Goal: Task Accomplishment & Management: Manage account settings

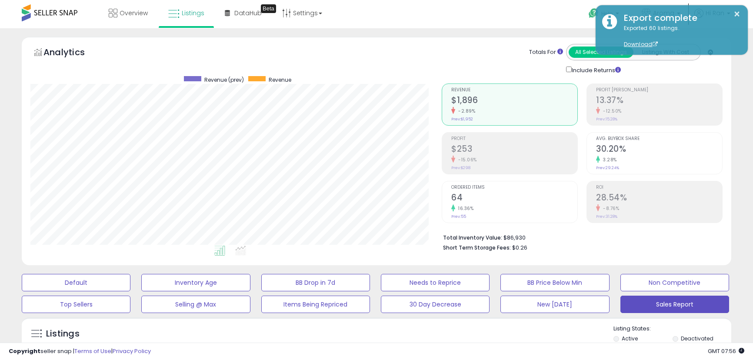
select select "**"
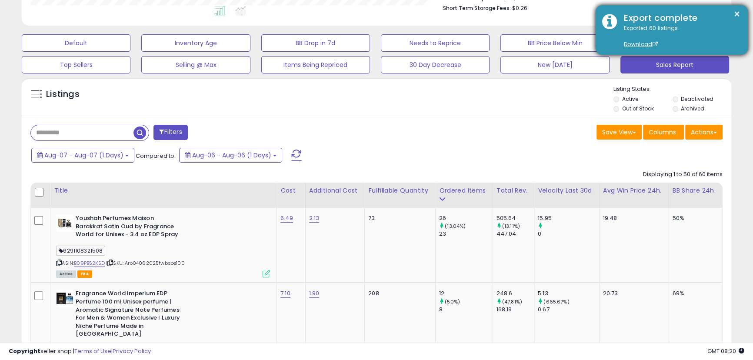
scroll to position [234, 0]
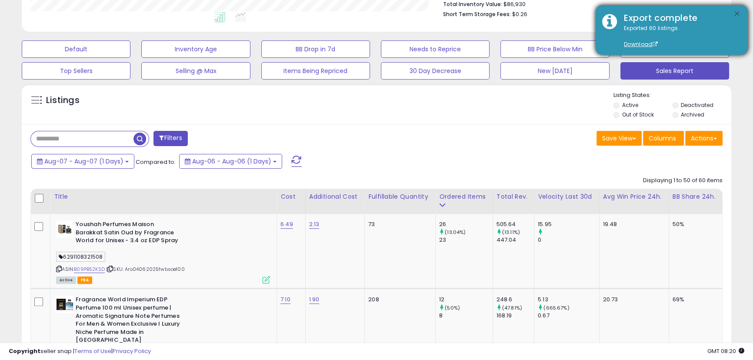
click at [735, 14] on button "×" at bounding box center [737, 14] width 7 height 11
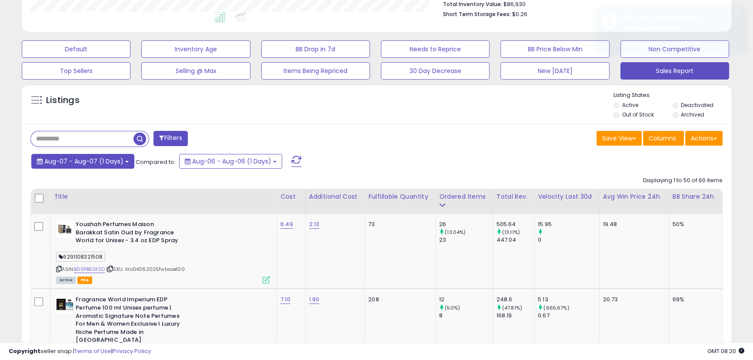
click at [97, 168] on button "Aug-07 - Aug-07 (1 Days)" at bounding box center [82, 161] width 103 height 15
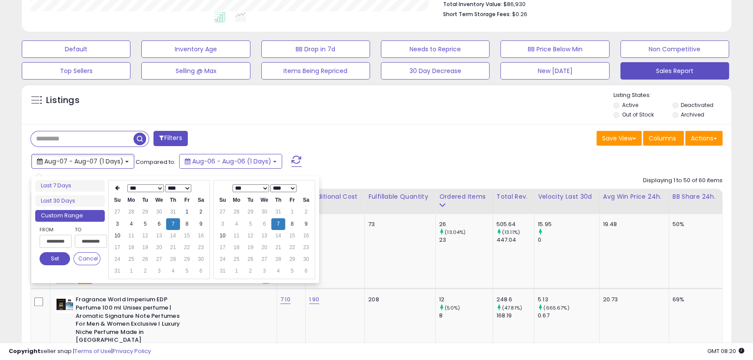
type input "**********"
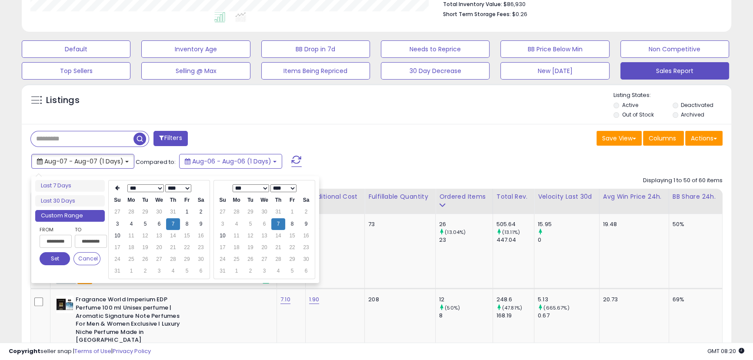
type input "**********"
click at [188, 226] on td "8" at bounding box center [187, 224] width 14 height 12
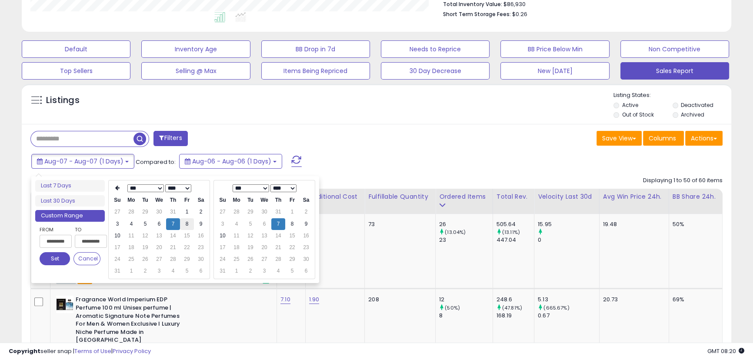
type input "**********"
click at [52, 259] on button "Set" at bounding box center [55, 258] width 30 height 13
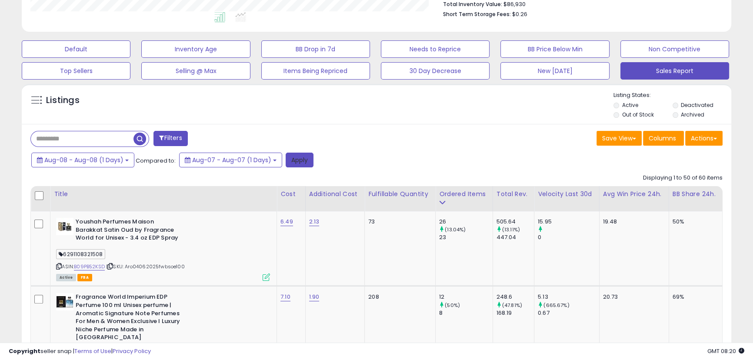
click at [293, 160] on button "Apply" at bounding box center [300, 160] width 28 height 15
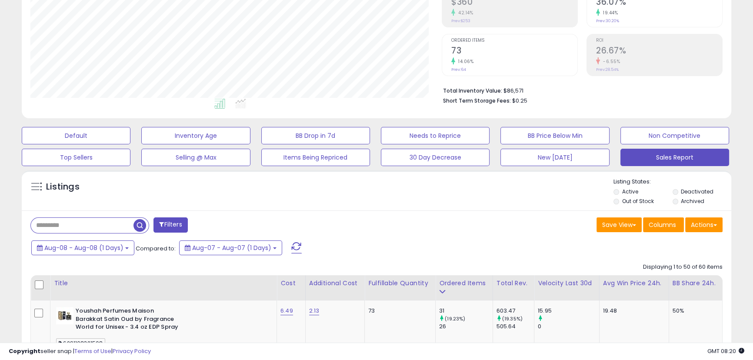
scroll to position [144, 0]
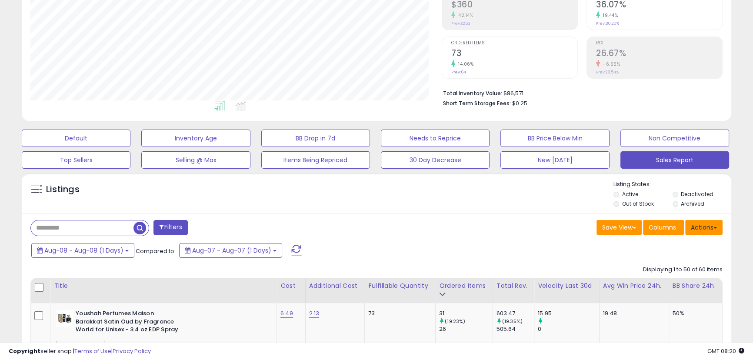
click at [717, 227] on button "Actions" at bounding box center [703, 227] width 37 height 15
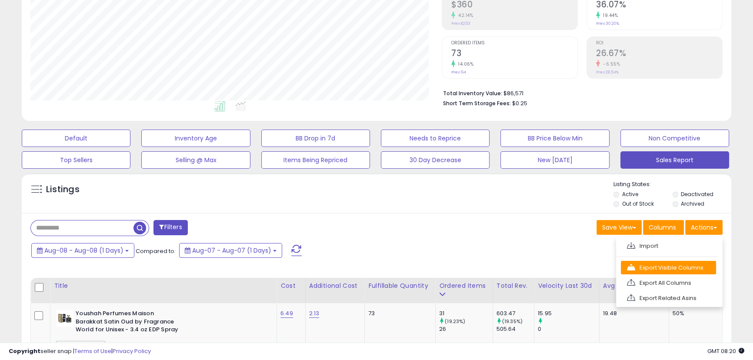
click at [671, 265] on link "Export Visible Columns" at bounding box center [668, 267] width 95 height 13
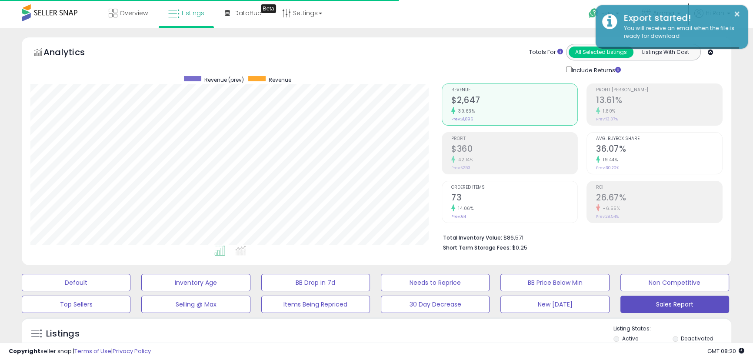
scroll to position [0, 0]
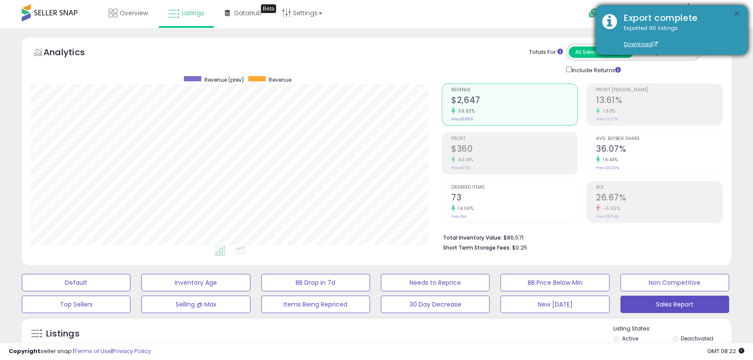
click at [739, 11] on button "×" at bounding box center [737, 14] width 7 height 11
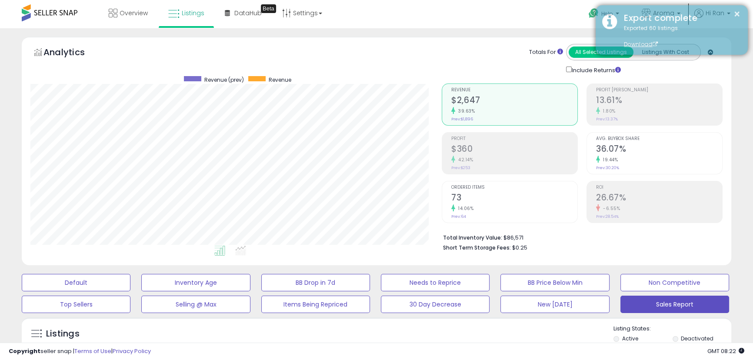
click at [668, 15] on div "Export complete" at bounding box center [680, 18] width 124 height 13
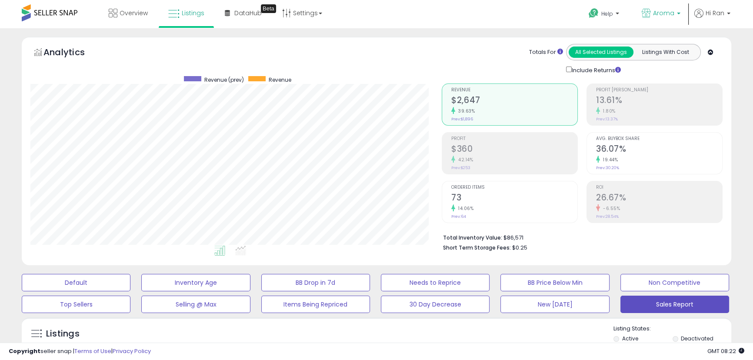
click at [674, 13] on span "Aroma" at bounding box center [663, 13] width 21 height 9
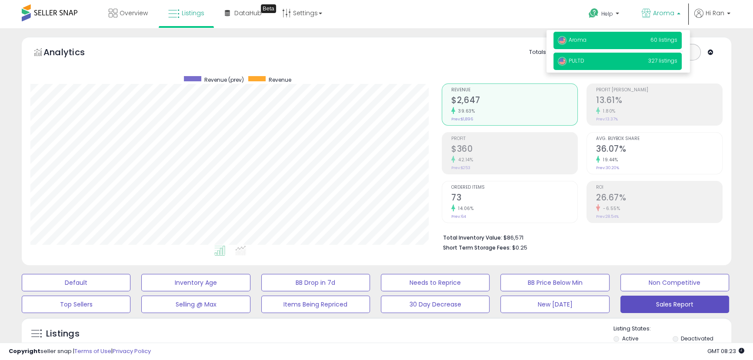
click at [634, 58] on p "PULTD 327 listings" at bounding box center [618, 61] width 128 height 17
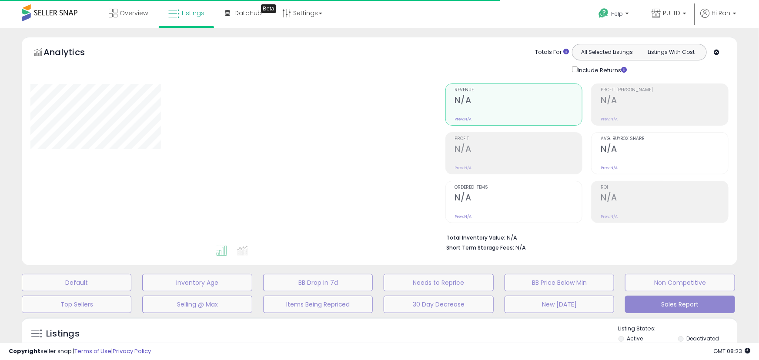
select select "**"
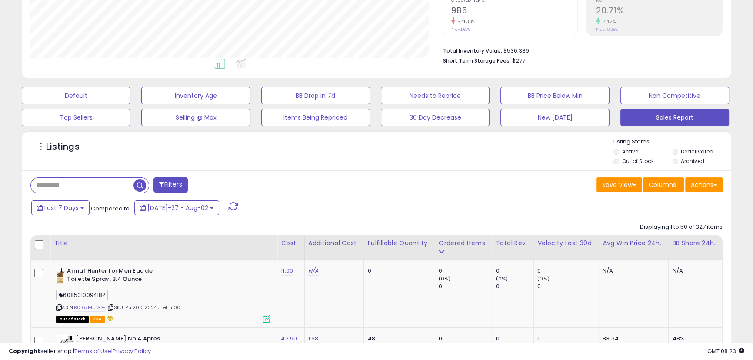
scroll to position [187, 0]
click at [63, 206] on span "Last 7 Days" at bounding box center [61, 207] width 34 height 9
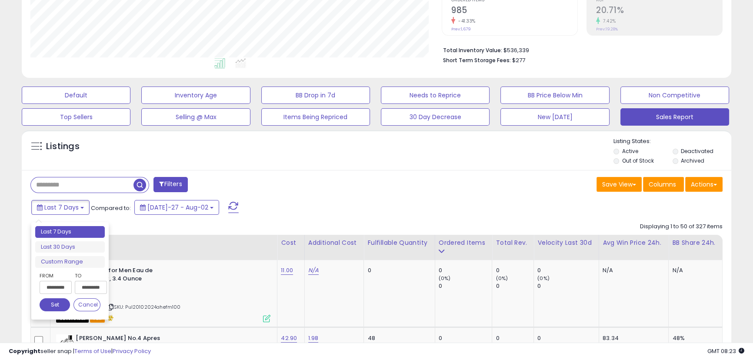
click at [62, 285] on input "**********" at bounding box center [56, 287] width 32 height 13
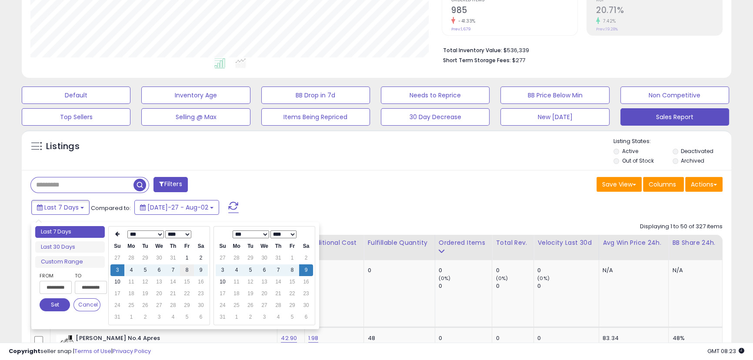
click at [184, 270] on td "8" at bounding box center [187, 270] width 14 height 12
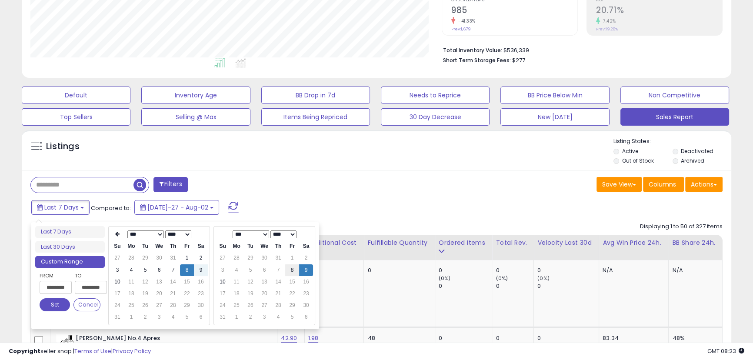
type input "**********"
click at [290, 270] on td "8" at bounding box center [292, 270] width 14 height 12
click at [61, 301] on button "Set" at bounding box center [55, 304] width 30 height 13
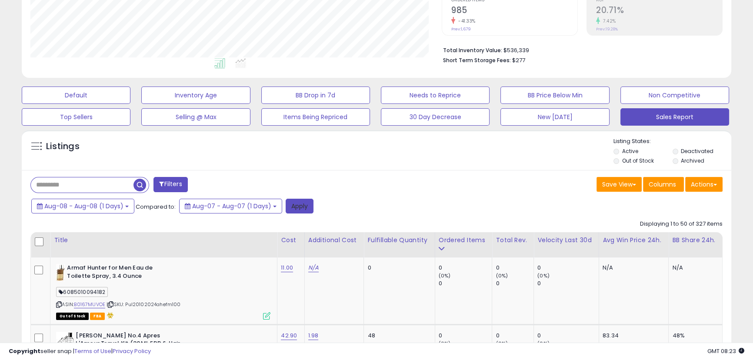
click at [304, 204] on button "Apply" at bounding box center [300, 206] width 28 height 15
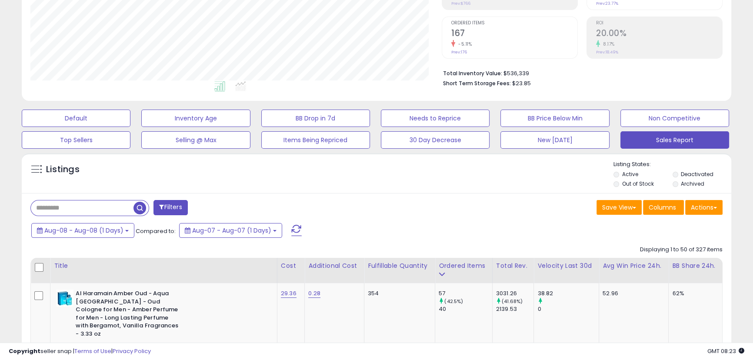
scroll to position [178, 411]
click at [720, 209] on button "Actions" at bounding box center [703, 207] width 37 height 15
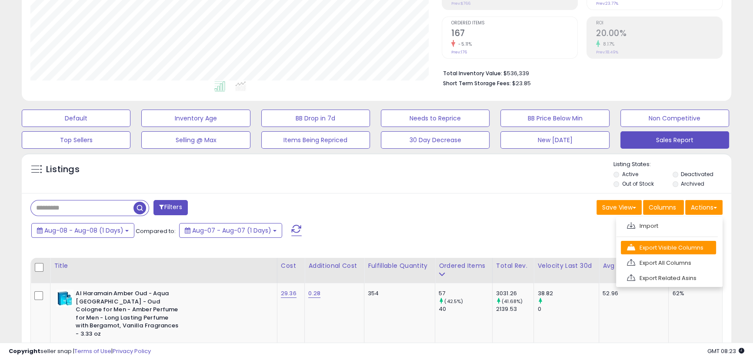
click at [672, 244] on link "Export Visible Columns" at bounding box center [668, 247] width 95 height 13
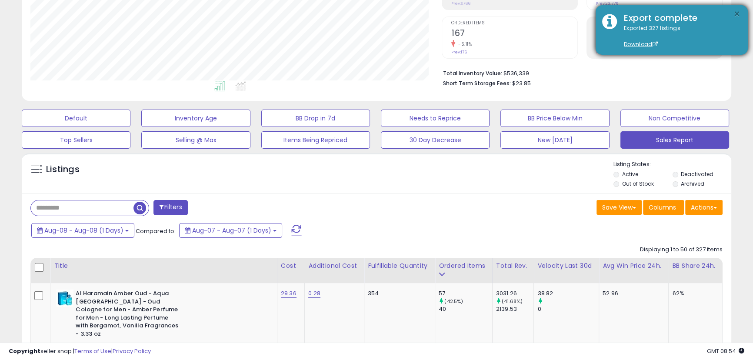
click at [737, 11] on button "×" at bounding box center [737, 14] width 7 height 11
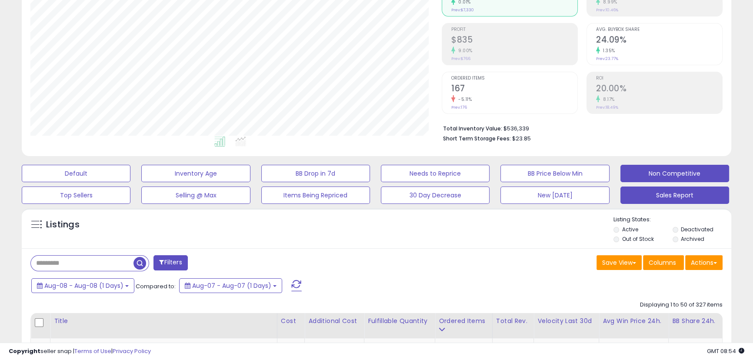
scroll to position [0, 0]
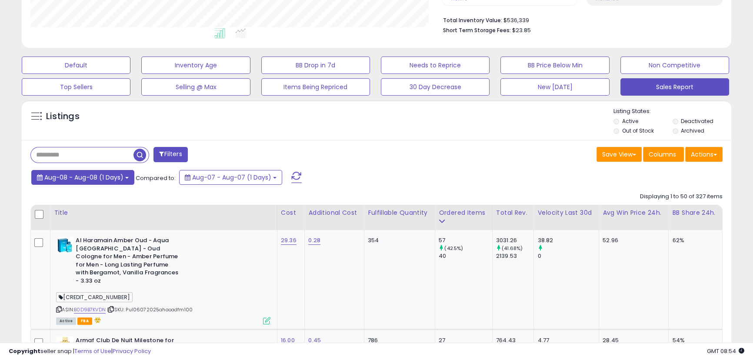
click at [102, 176] on span "Aug-08 - Aug-08 (1 Days)" at bounding box center [83, 177] width 79 height 9
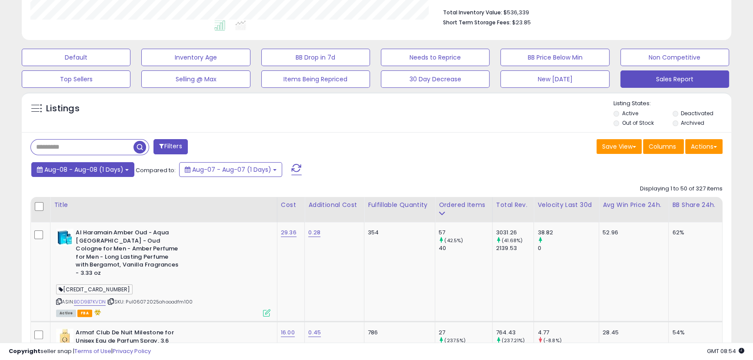
scroll to position [227, 0]
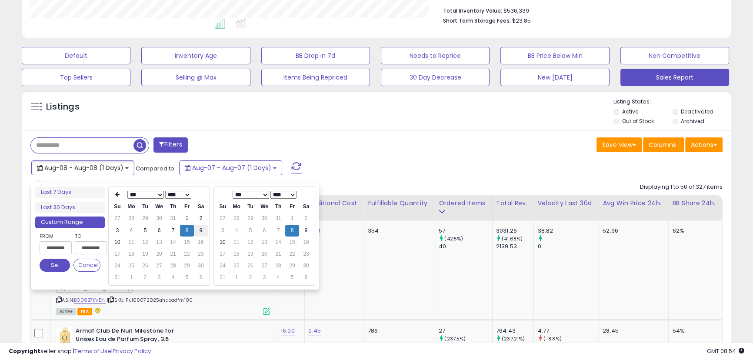
type input "**********"
click at [201, 232] on td "9" at bounding box center [201, 231] width 14 height 12
type input "**********"
drag, startPoint x: 57, startPoint y: 261, endPoint x: 122, endPoint y: 234, distance: 69.9
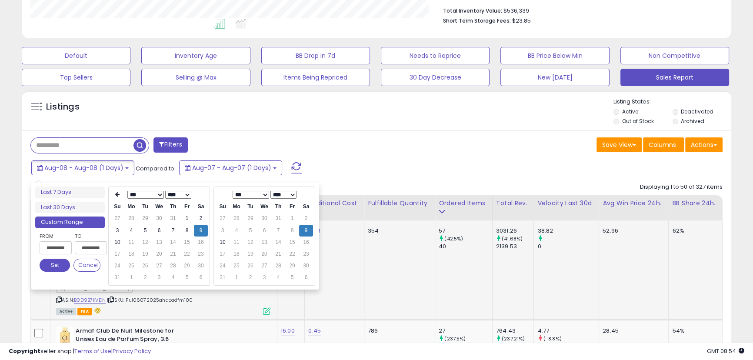
click at [57, 261] on button "Set" at bounding box center [55, 265] width 30 height 13
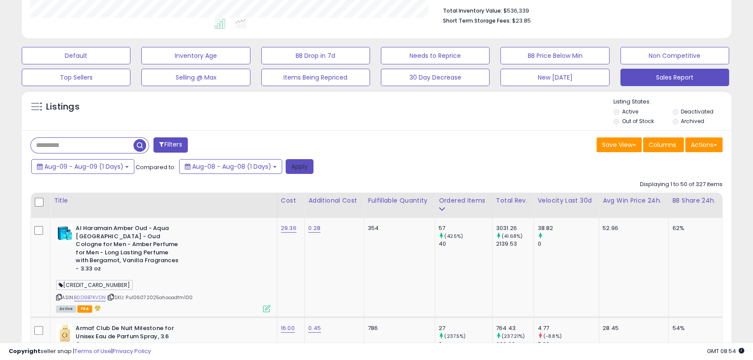
click at [289, 165] on button "Apply" at bounding box center [300, 166] width 28 height 15
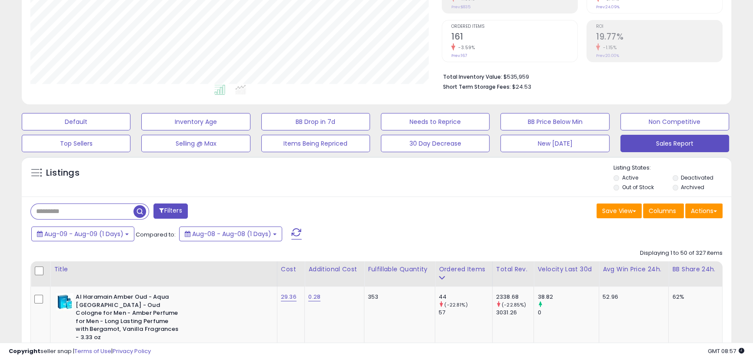
scroll to position [247, 0]
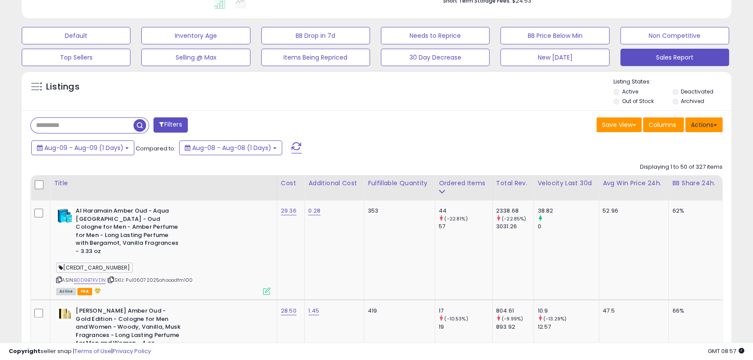
click at [697, 122] on button "Actions" at bounding box center [703, 124] width 37 height 15
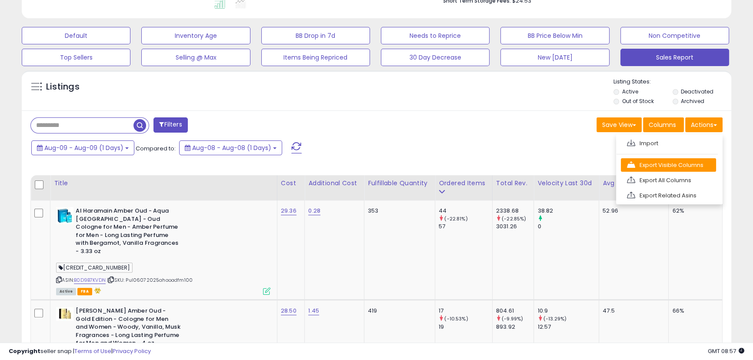
click at [690, 167] on link "Export Visible Columns" at bounding box center [668, 164] width 95 height 13
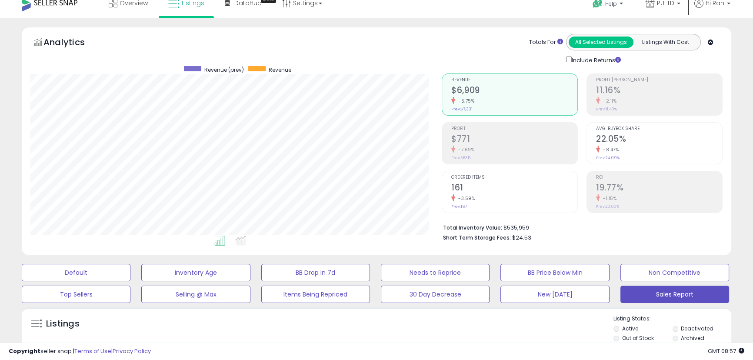
scroll to position [0, 0]
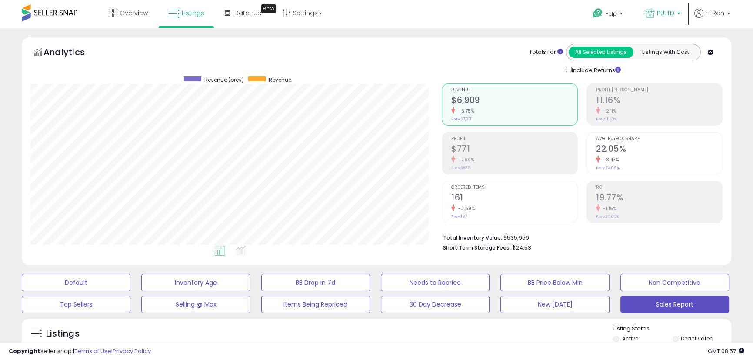
click at [674, 9] on span "PULTD" at bounding box center [665, 13] width 17 height 9
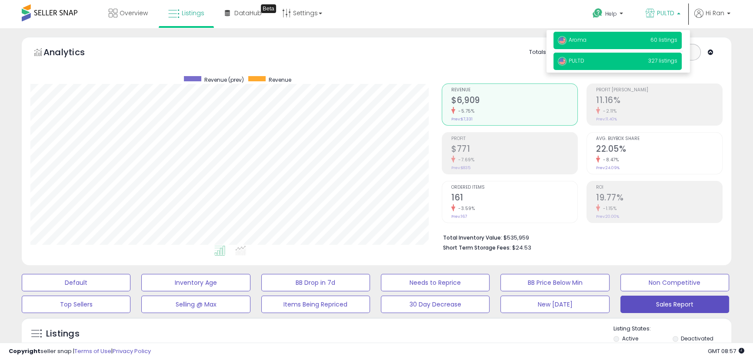
click at [651, 38] on p "Aroma 60 listings" at bounding box center [618, 40] width 128 height 17
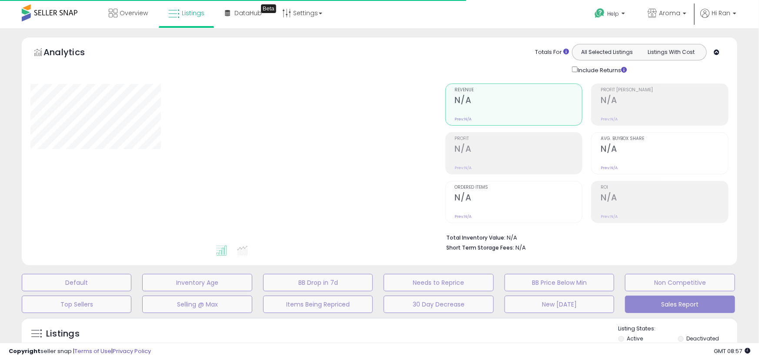
select select "**"
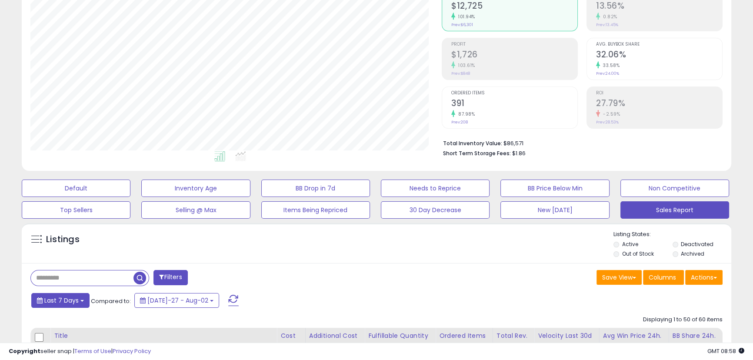
scroll to position [138, 0]
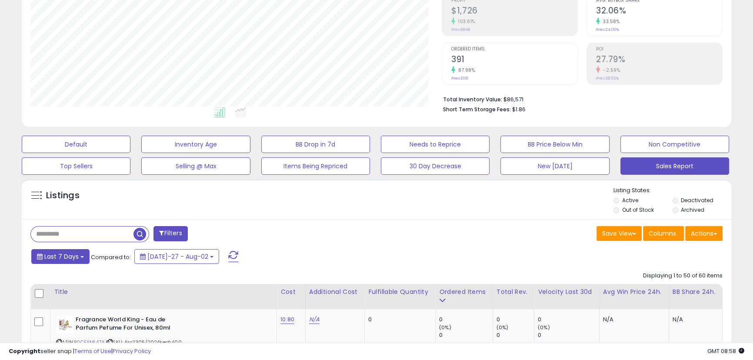
click at [84, 258] on button "Last 7 Days" at bounding box center [60, 256] width 58 height 15
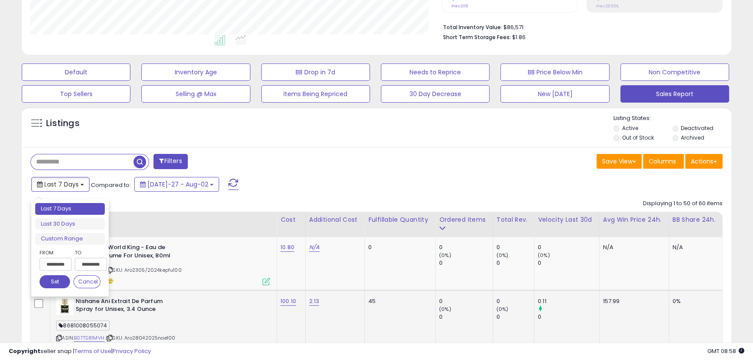
scroll to position [217, 0]
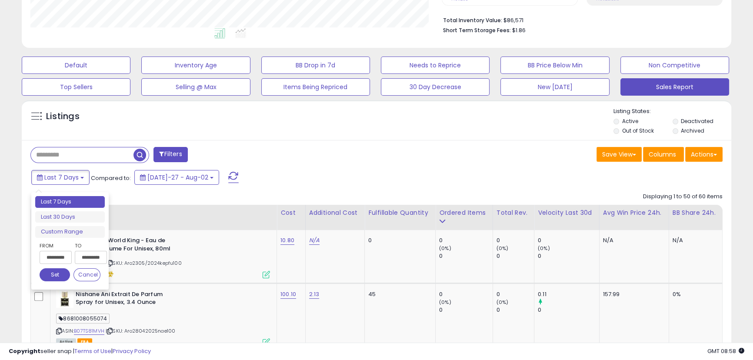
click at [66, 257] on input "**********" at bounding box center [56, 257] width 32 height 13
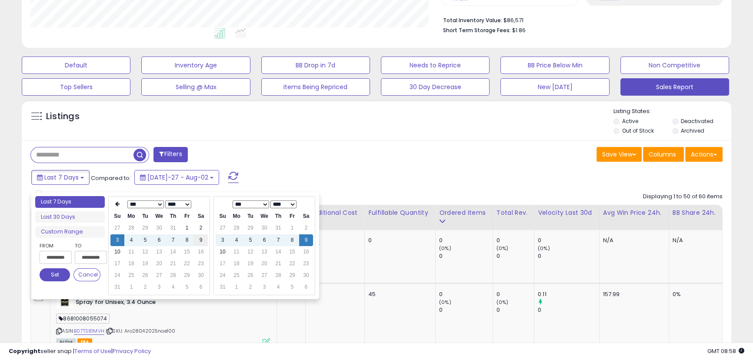
click at [203, 239] on td "9" at bounding box center [201, 240] width 14 height 12
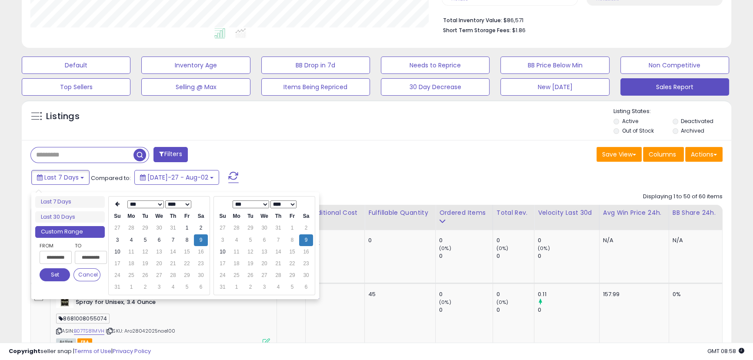
type input "**********"
click at [48, 274] on button "Set" at bounding box center [55, 274] width 30 height 13
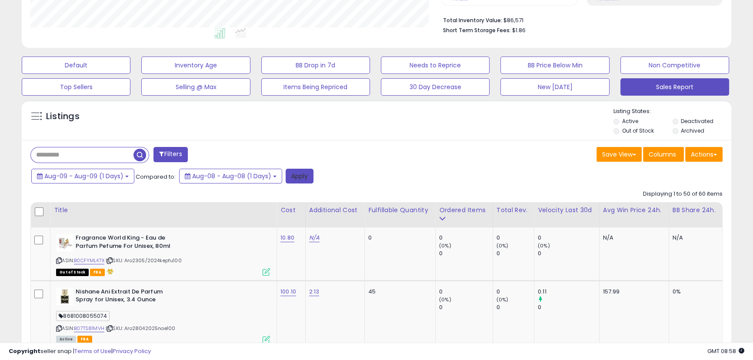
click at [304, 178] on button "Apply" at bounding box center [300, 176] width 28 height 15
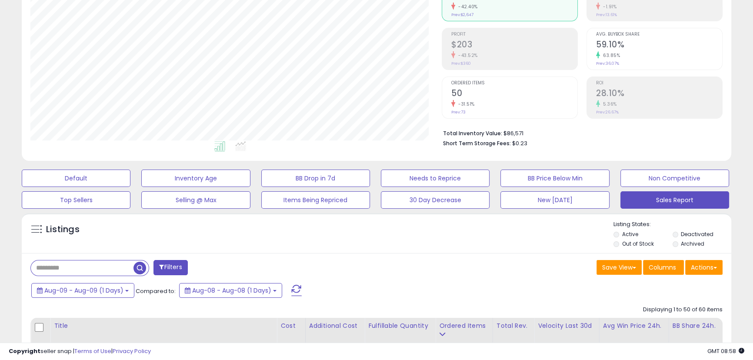
scroll to position [109, 0]
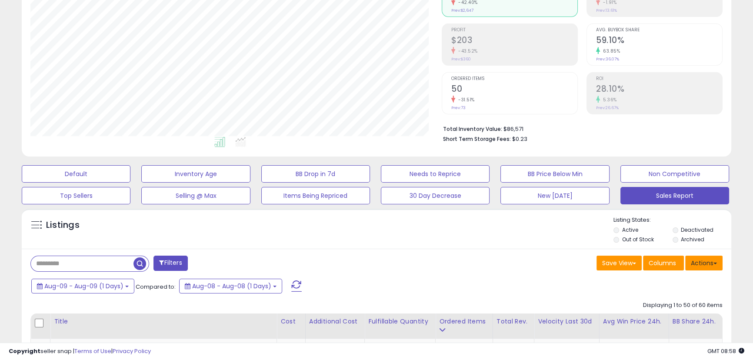
click at [710, 267] on button "Actions" at bounding box center [703, 263] width 37 height 15
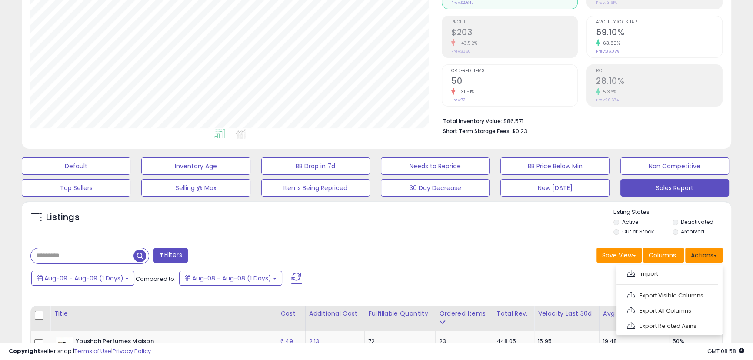
scroll to position [118, 0]
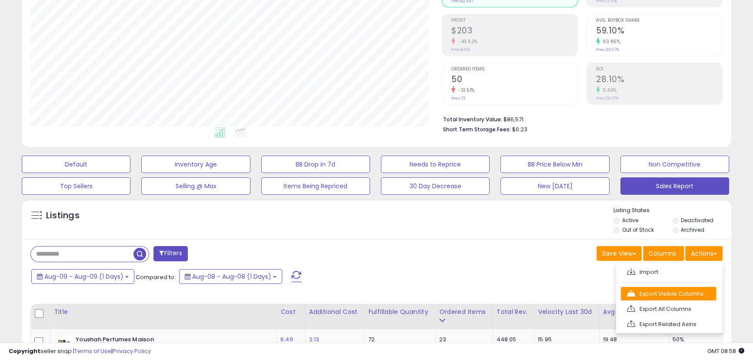
click at [674, 291] on link "Export Visible Columns" at bounding box center [668, 293] width 95 height 13
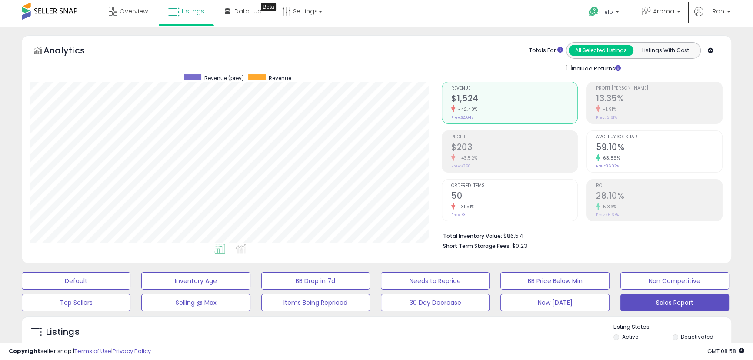
scroll to position [0, 0]
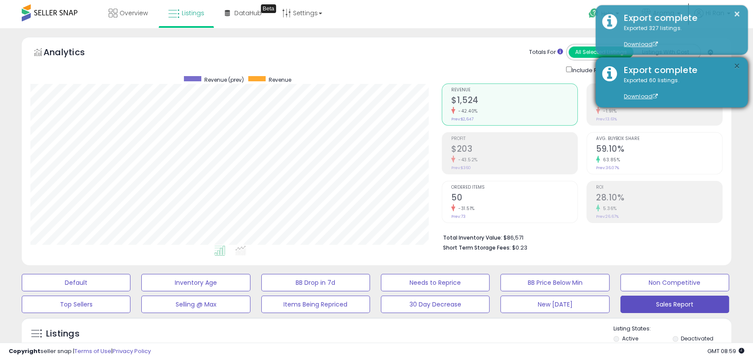
click at [739, 62] on button "×" at bounding box center [737, 66] width 7 height 11
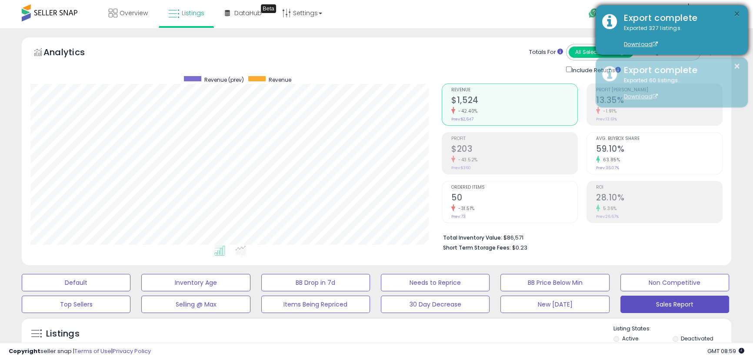
click at [737, 13] on button "×" at bounding box center [737, 14] width 7 height 11
